Goal: Task Accomplishment & Management: Use online tool/utility

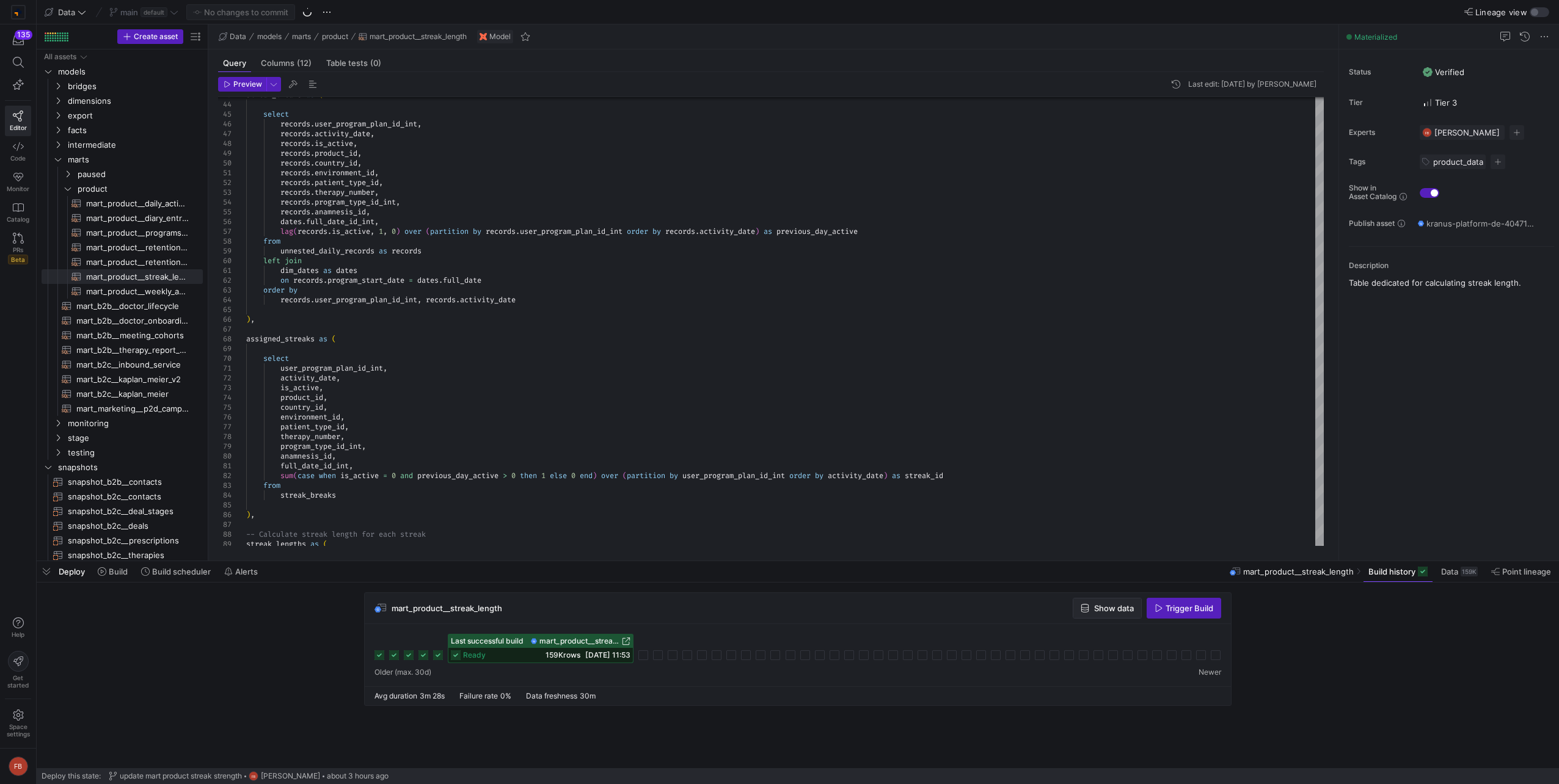
click at [1099, 600] on span "button" at bounding box center [1107, 608] width 68 height 20
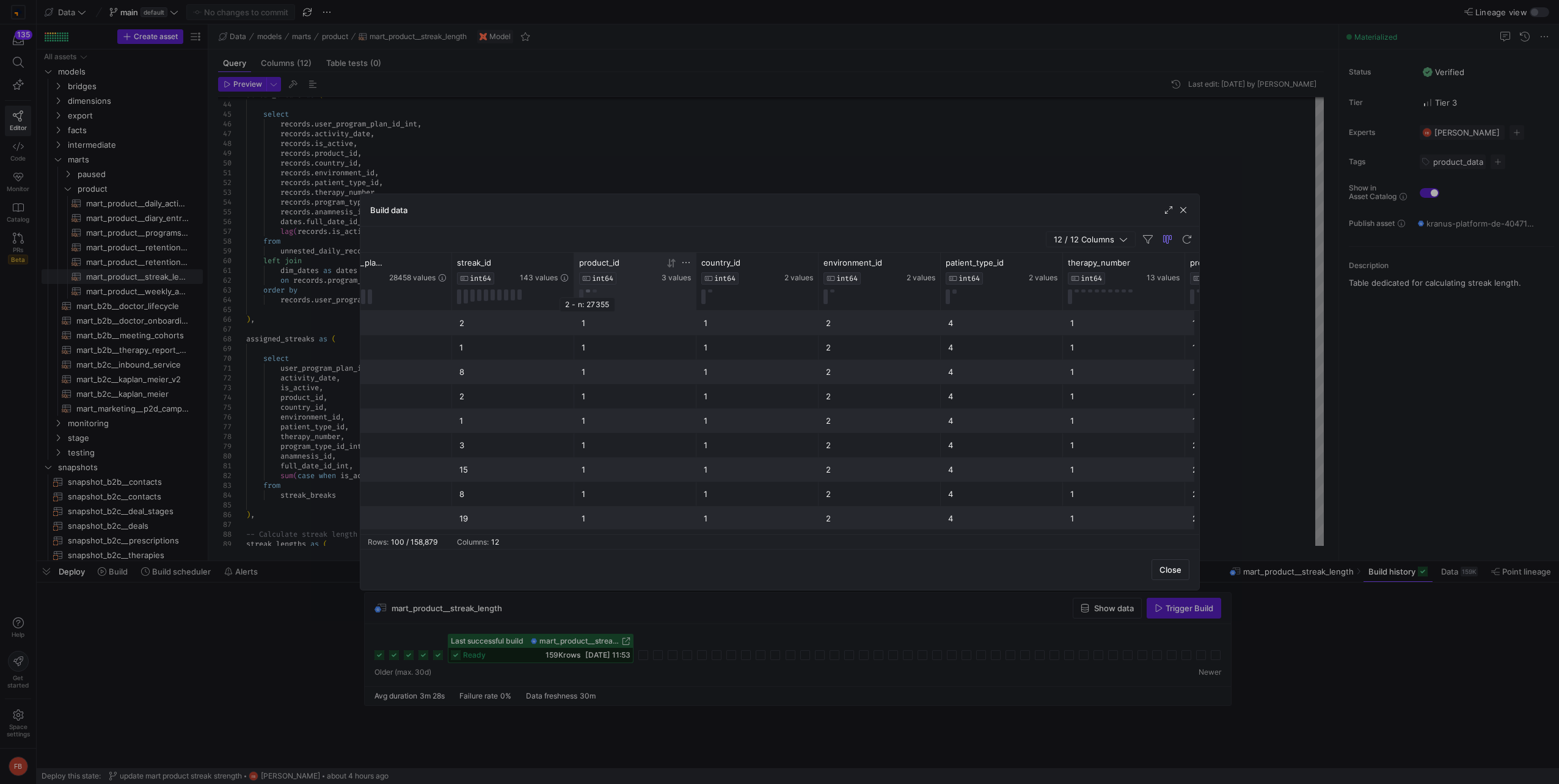
click at [587, 290] on button at bounding box center [587, 290] width 4 height 3
click at [1187, 211] on span "button" at bounding box center [1183, 211] width 13 height 13
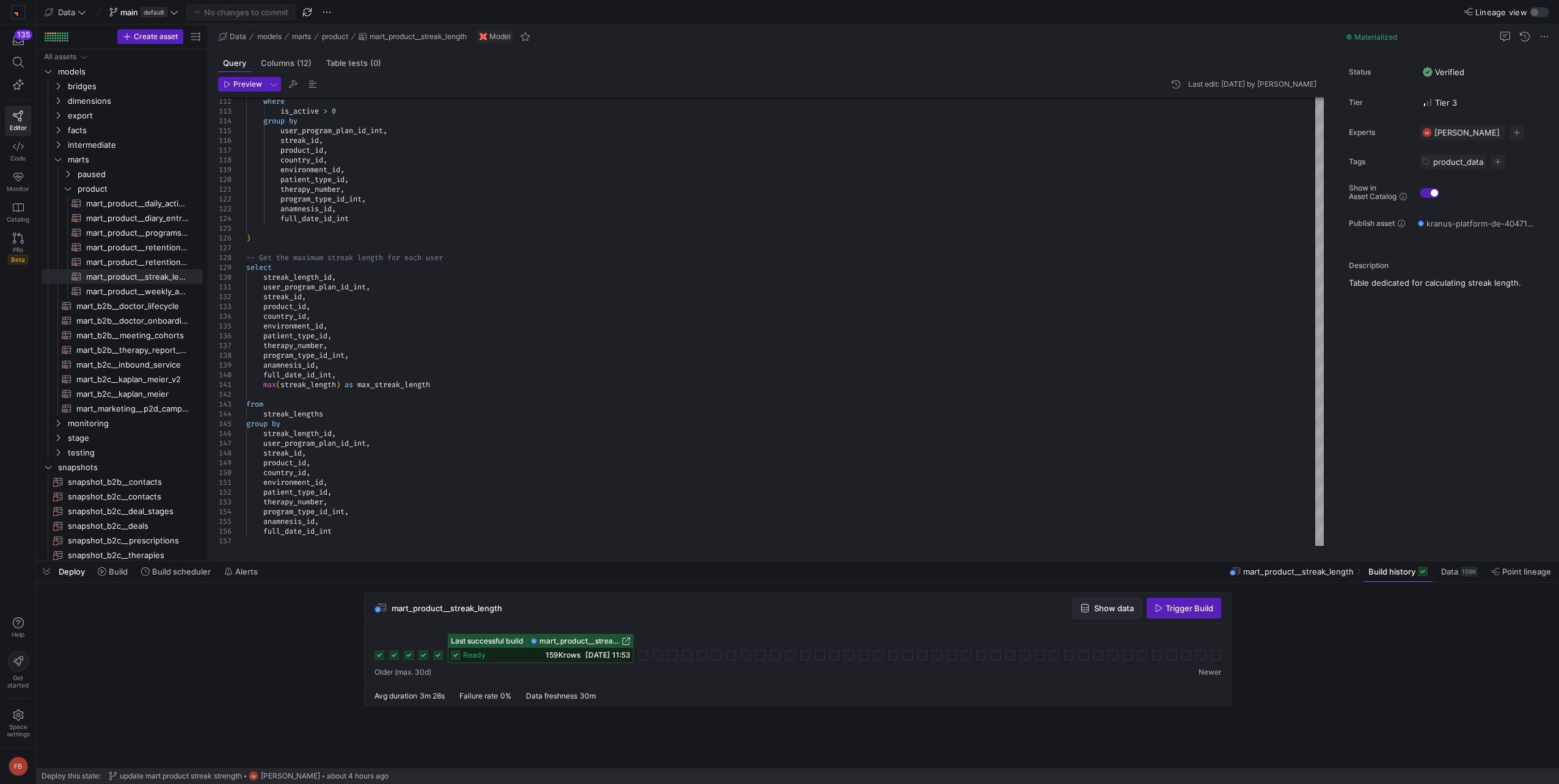
click at [1115, 607] on span "Show data" at bounding box center [1113, 607] width 39 height 10
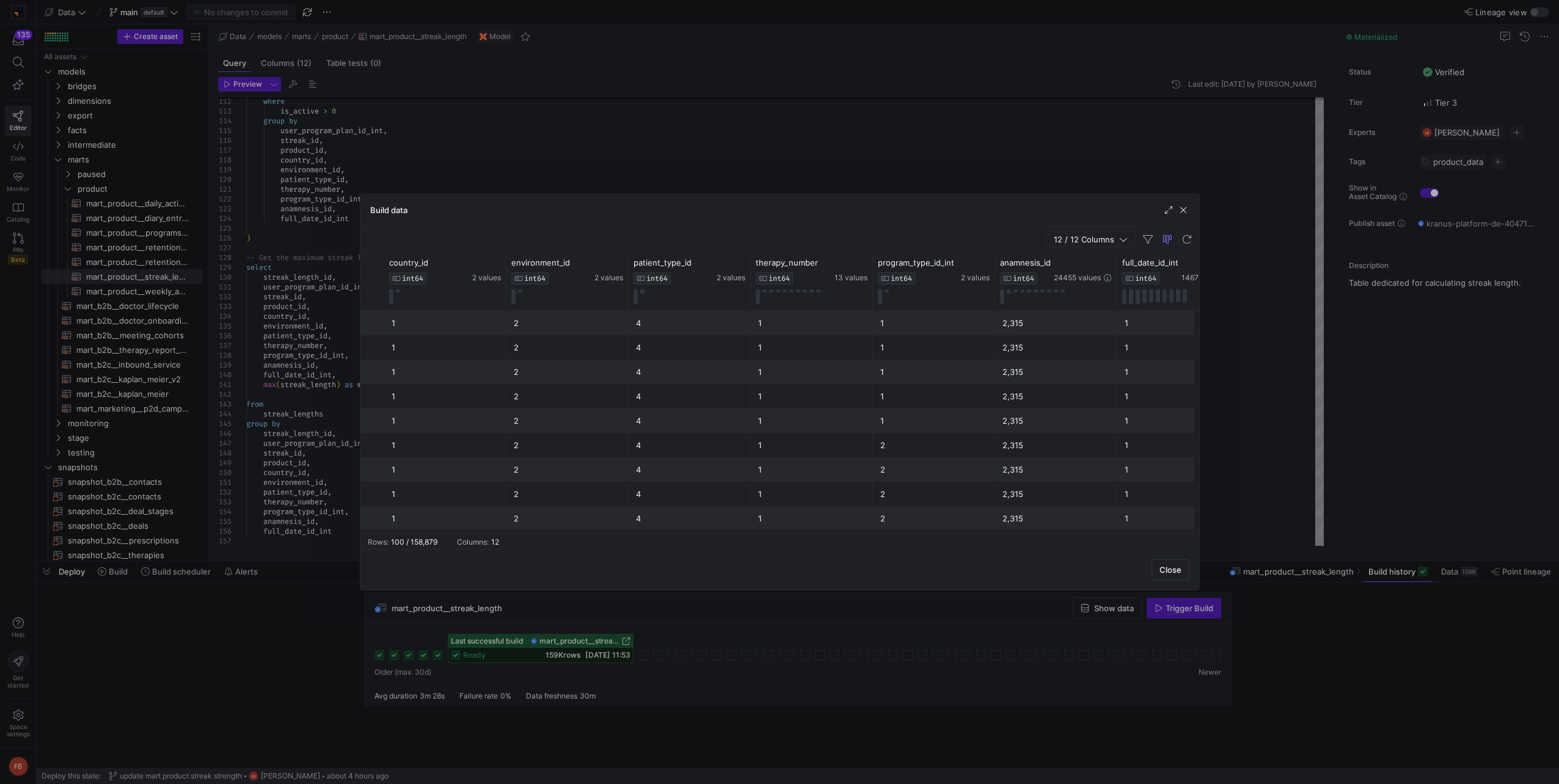
scroll to position [0, 660]
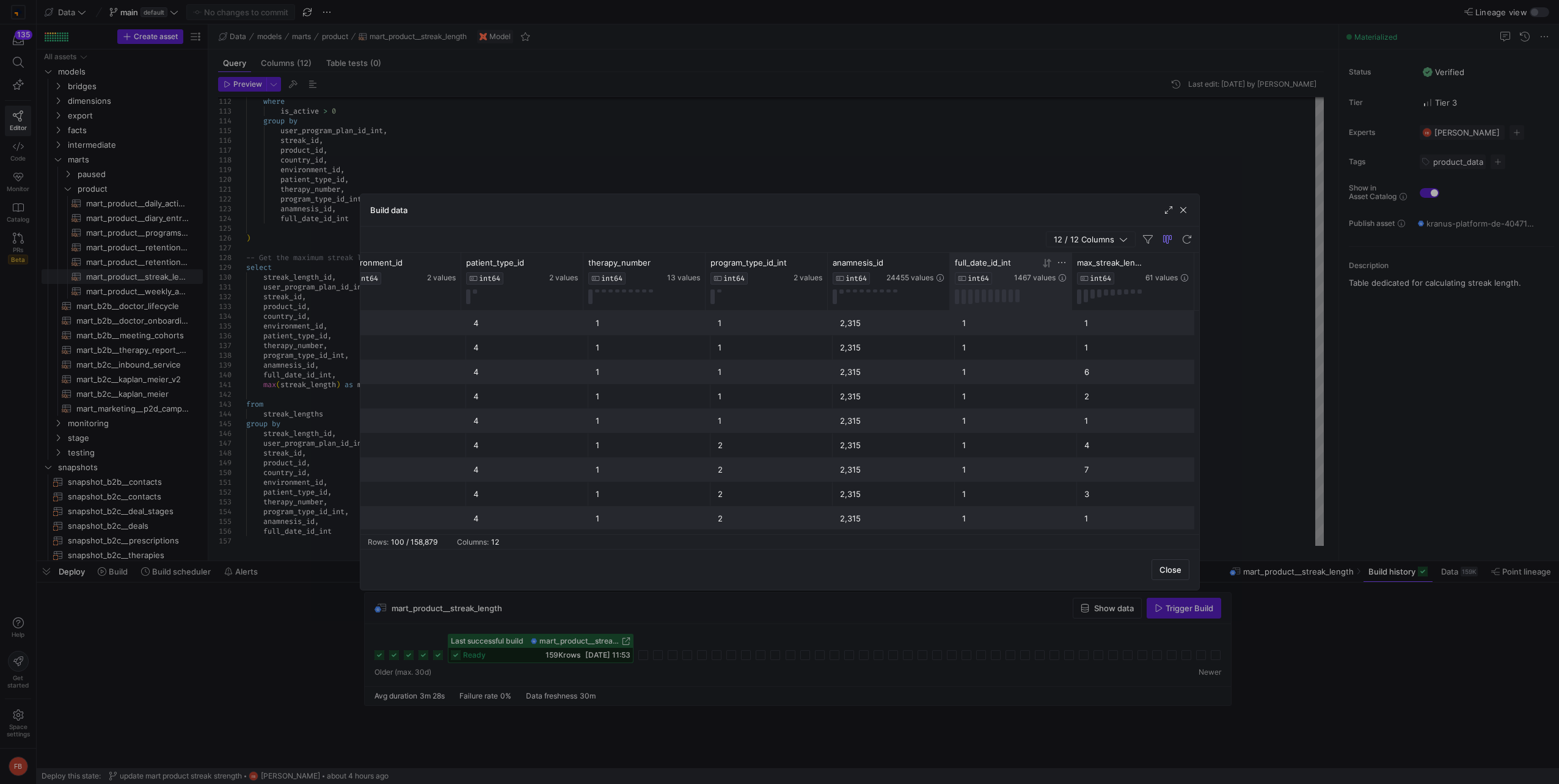
click at [1062, 260] on icon at bounding box center [1061, 262] width 10 height 10
click at [1090, 286] on div "Equals" at bounding box center [1119, 280] width 125 height 20
click at [1126, 418] on div "In range" at bounding box center [1119, 418] width 124 height 20
click at [1087, 306] on input "Filter from value" at bounding box center [1119, 303] width 125 height 14
type input "1416"
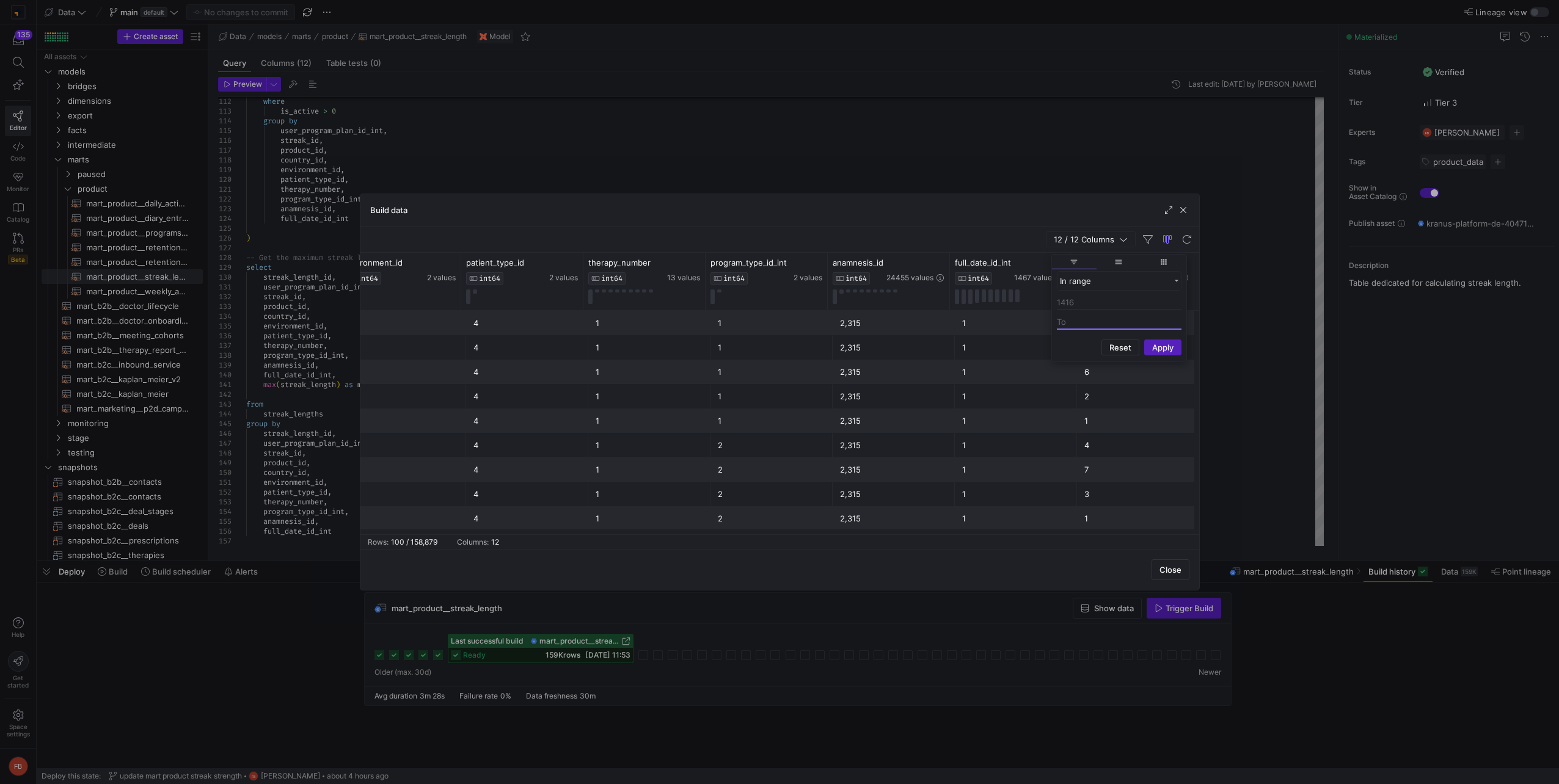
click at [1101, 324] on input "Filter to Value" at bounding box center [1119, 323] width 125 height 14
type input "1445"
click at [1169, 405] on button "Apply" at bounding box center [1163, 407] width 38 height 16
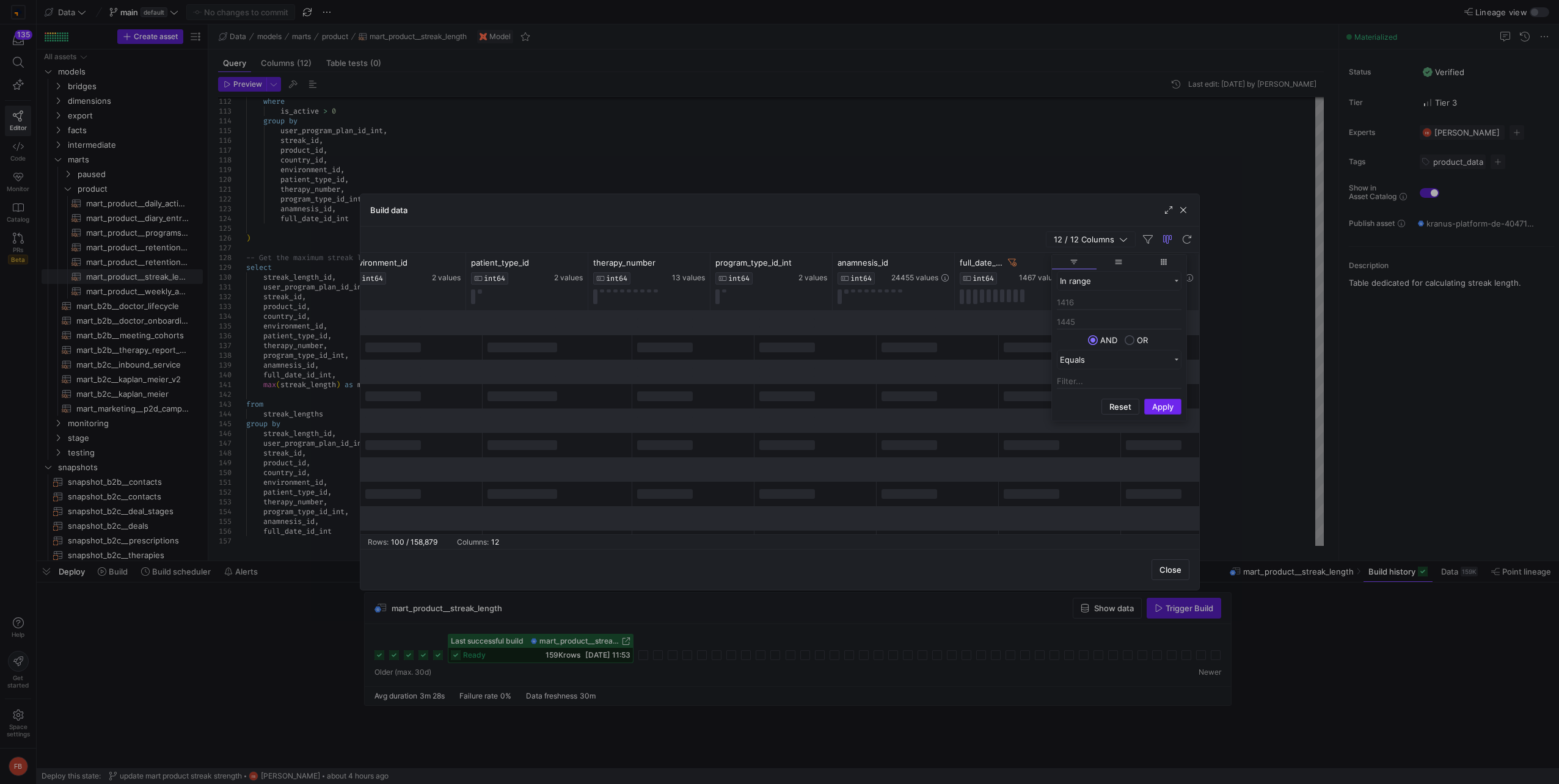
scroll to position [0, 654]
click at [1003, 570] on div "Close" at bounding box center [779, 569] width 838 height 41
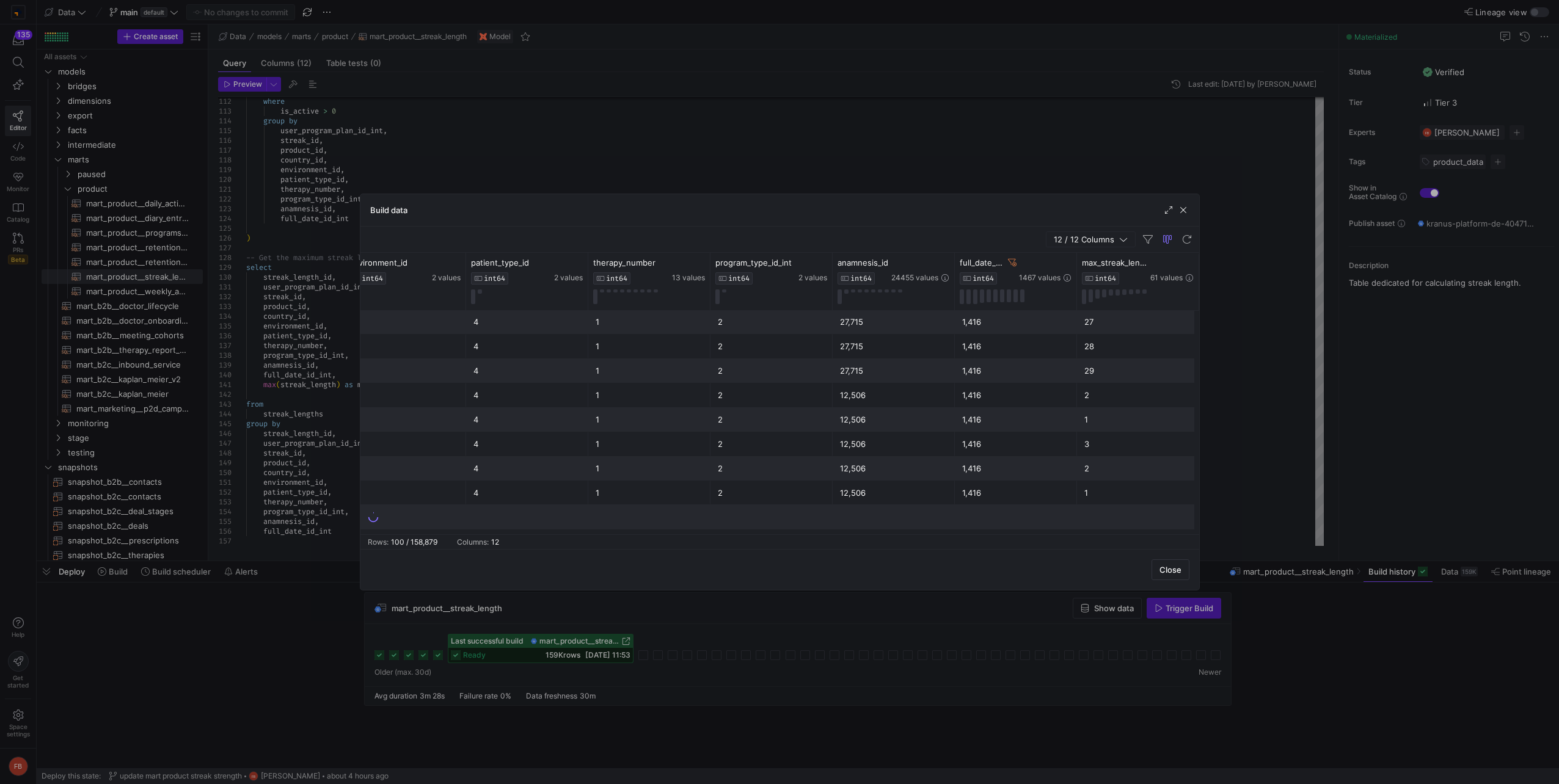
scroll to position [2064, 0]
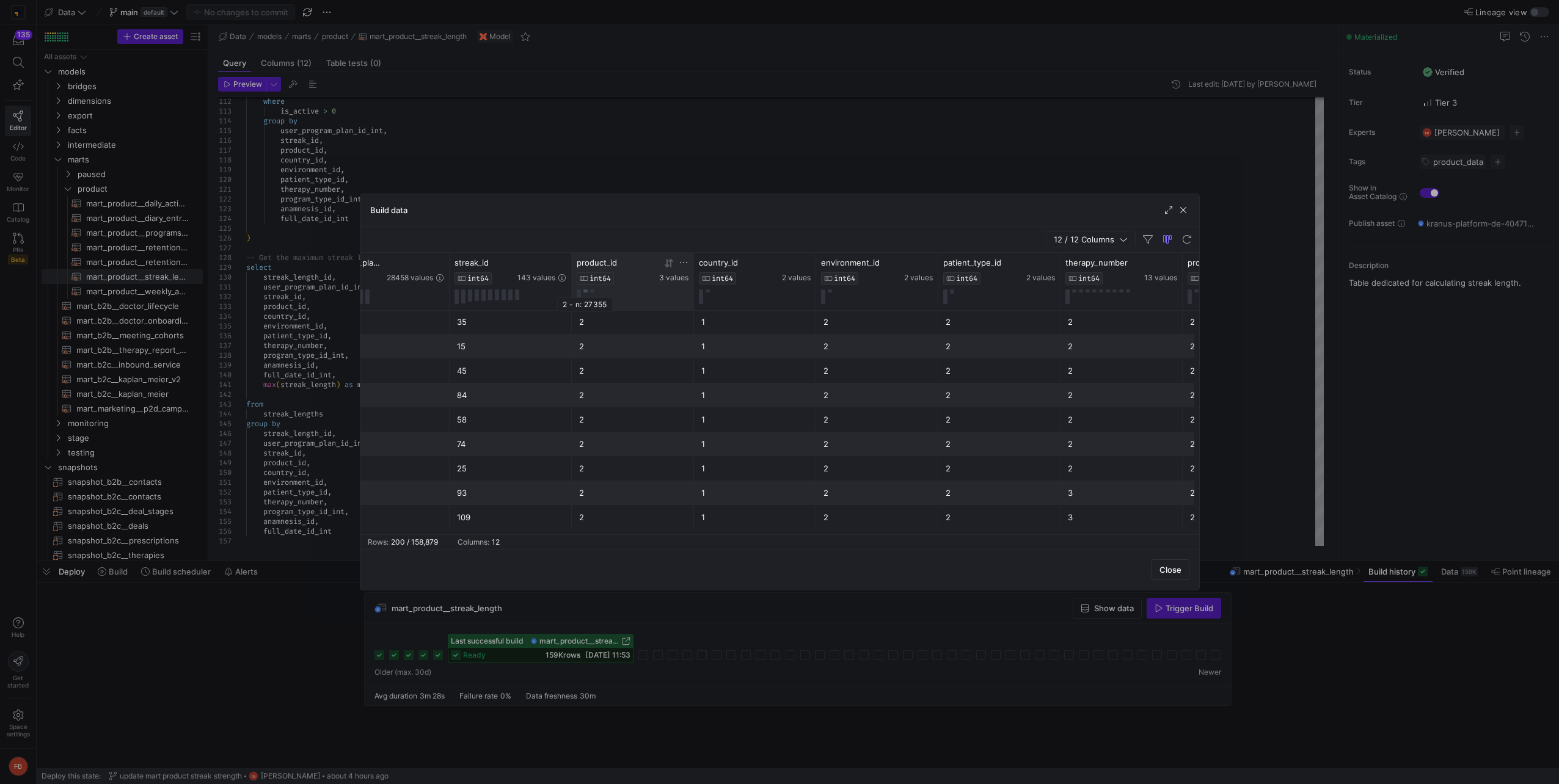
click at [585, 290] on button at bounding box center [585, 290] width 4 height 3
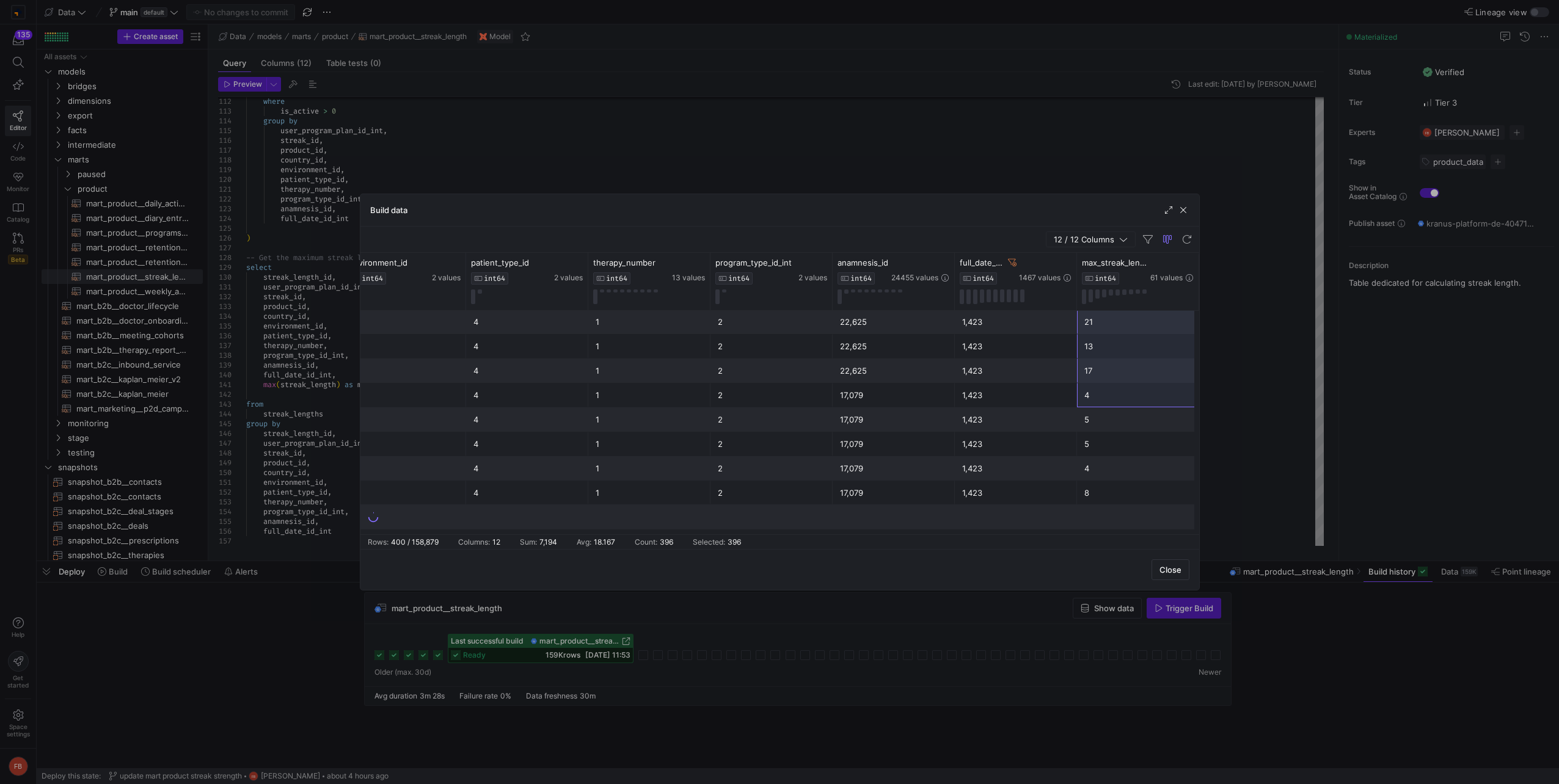
drag, startPoint x: 1108, startPoint y: 324, endPoint x: 1092, endPoint y: 530, distance: 206.6
click at [1092, 530] on div "country_id INT64 2 values environment_id INT64 2 values patient_type_id INT64 2…" at bounding box center [779, 393] width 838 height 281
click at [1184, 210] on span "button" at bounding box center [1183, 211] width 13 height 13
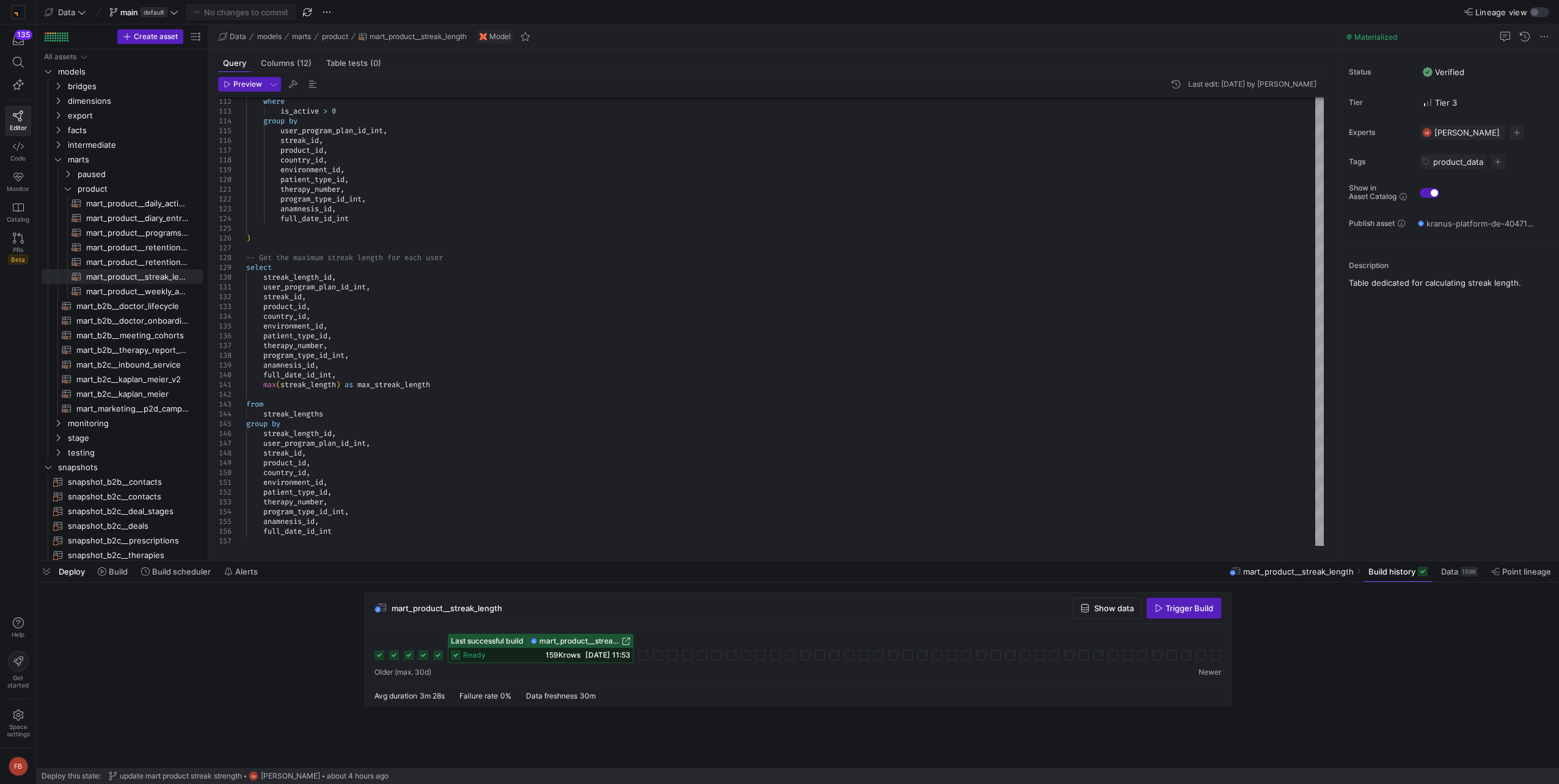
type textarea "therapy_number, program_type_id_int, anamnesis_id, full_date_id_int ) -- Get th…"
click at [290, 620] on div "mart_product__streak_length Show data Trigger Build Last successful build mart_…" at bounding box center [795, 652] width 1517 height 121
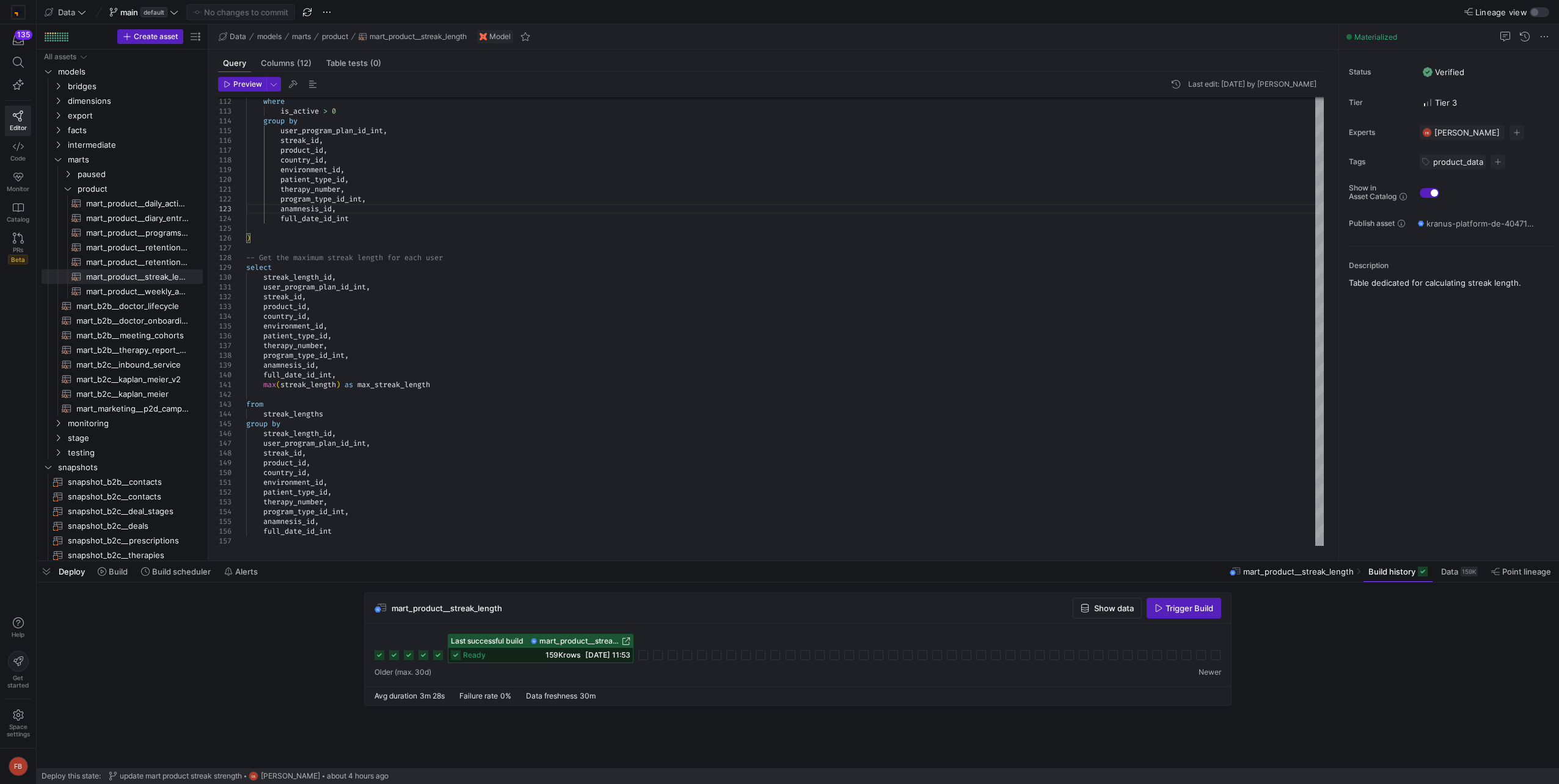
click at [1454, 665] on div "mart_product__streak_length Show data Trigger Build Last successful build mart_…" at bounding box center [795, 652] width 1517 height 121
click at [1451, 665] on div "mart_product__streak_length Show data Trigger Build Last successful build mart_…" at bounding box center [795, 652] width 1517 height 121
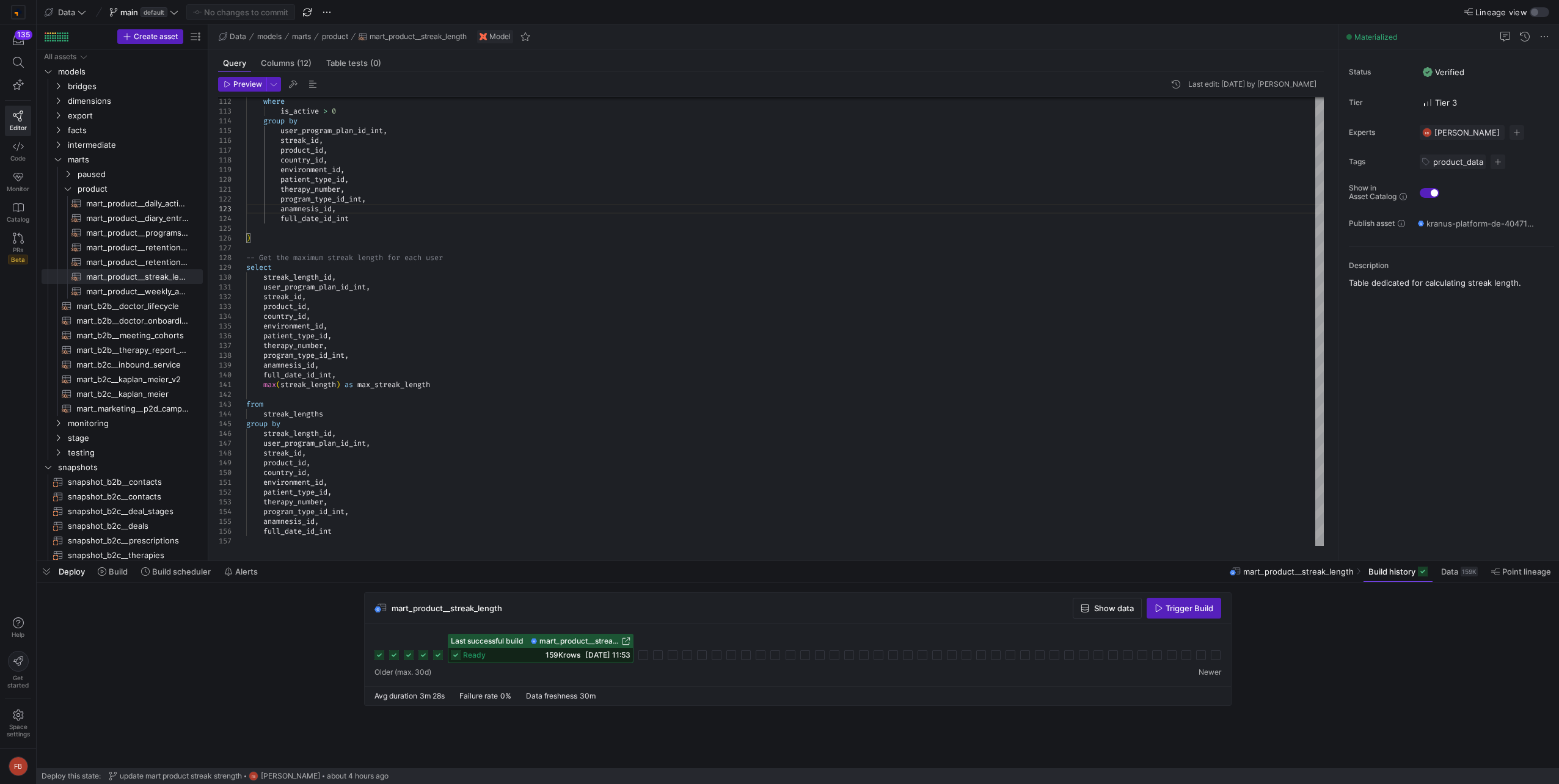
click at [298, 654] on div "mart_product__streak_length Show data Trigger Build Last successful build mart_…" at bounding box center [795, 652] width 1517 height 121
click at [1270, 640] on div "mart_product__streak_length Show data Trigger Build Last successful build mart_…" at bounding box center [795, 652] width 1517 height 121
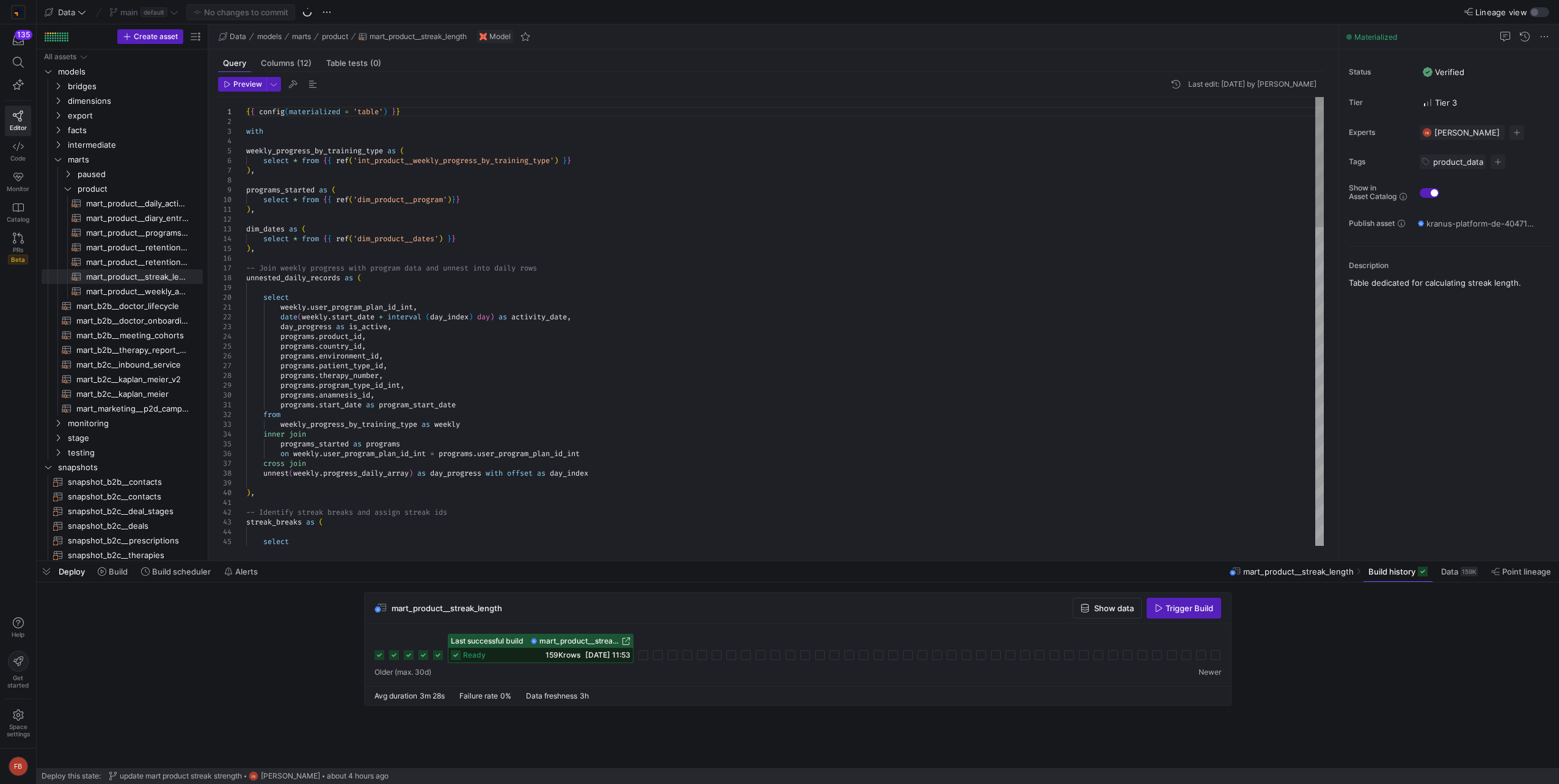
type textarea "{{ config(materialized = 'table') }} with weekly_progress_by_training_type as (…"
